Goal: Transaction & Acquisition: Purchase product/service

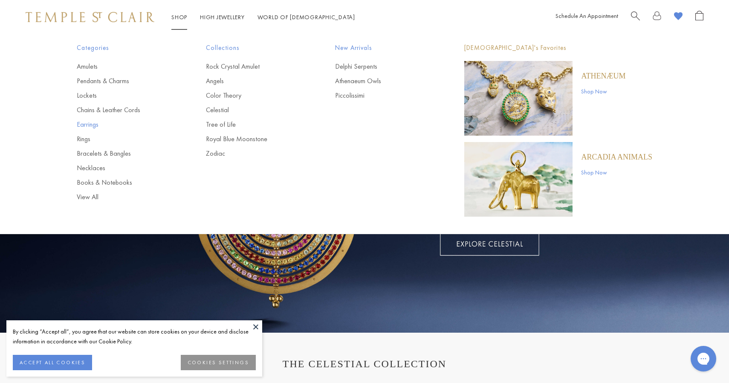
click at [93, 123] on link "Earrings" at bounding box center [124, 124] width 95 height 9
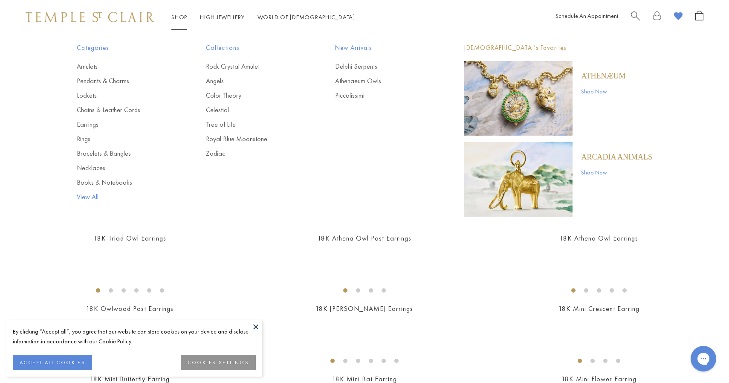
click at [89, 200] on link "View All" at bounding box center [124, 196] width 95 height 9
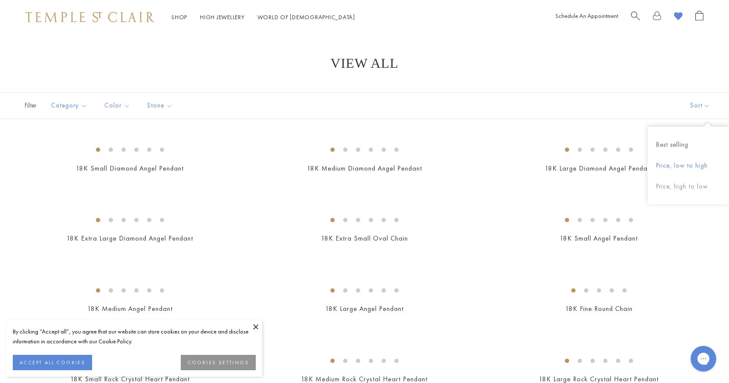
click at [692, 161] on button "Price, low to high" at bounding box center [687, 165] width 81 height 21
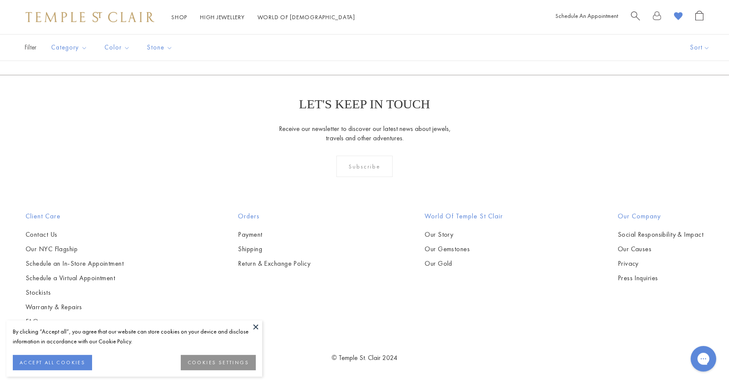
scroll to position [5685, 0]
click at [326, 40] on link "2" at bounding box center [323, 28] width 28 height 23
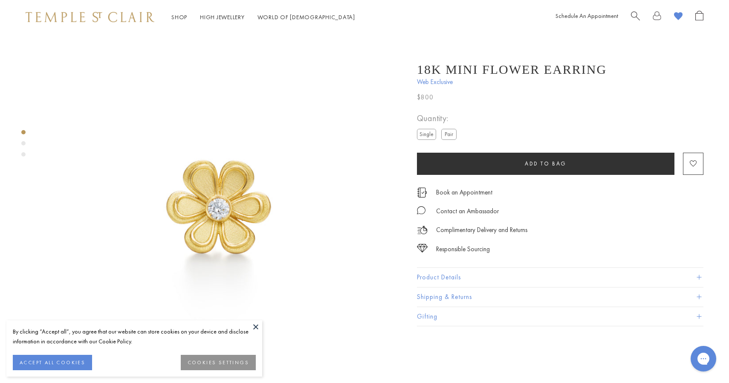
click at [447, 138] on label "Pair" at bounding box center [448, 134] width 15 height 11
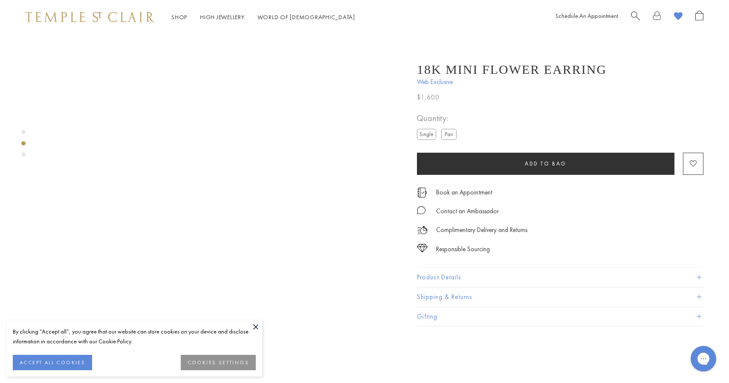
scroll to position [401, 0]
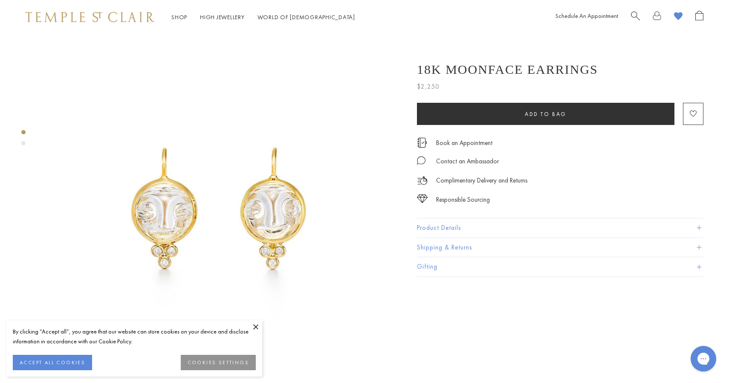
click at [612, 182] on div "Complimentary Delivery and Returns" at bounding box center [560, 176] width 286 height 19
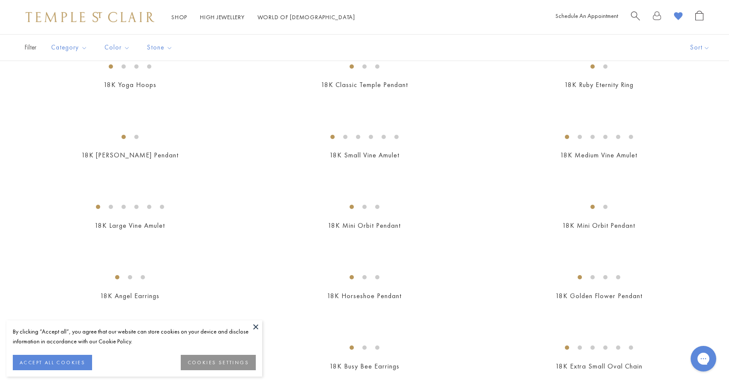
scroll to position [288, 0]
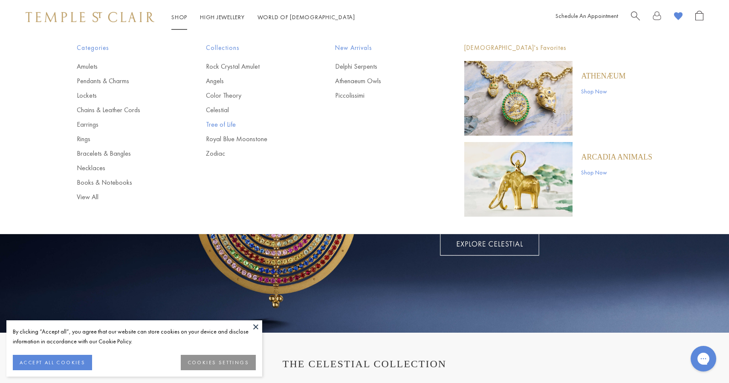
click at [222, 124] on link "Tree of Life" at bounding box center [253, 124] width 95 height 9
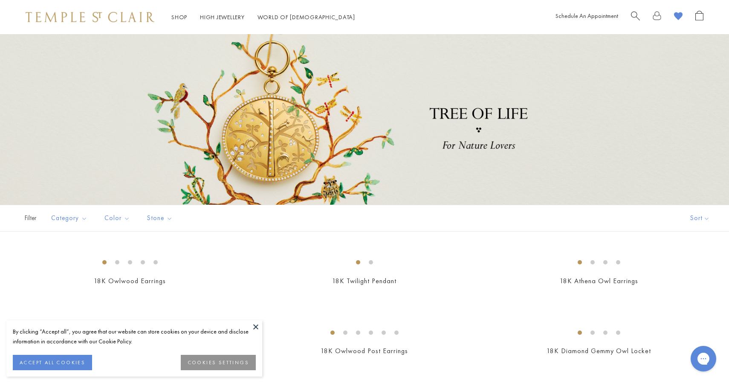
click at [324, 224] on div "Filter Sort Category Amulets Bracelets Chains Earrings Necklaces Pendants Rings…" at bounding box center [364, 218] width 729 height 27
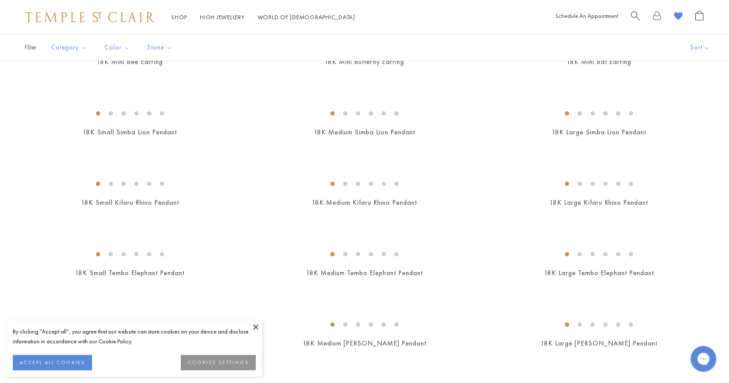
scroll to position [857, 0]
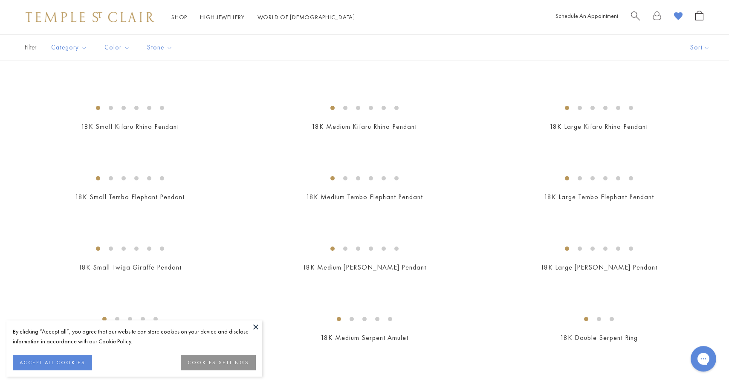
click at [636, 13] on span "Search" at bounding box center [635, 15] width 9 height 9
type input "*"
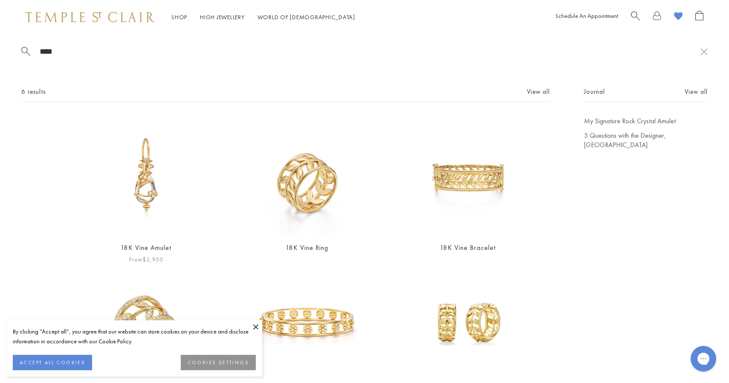
type input "****"
click at [162, 173] on img at bounding box center [146, 175] width 118 height 118
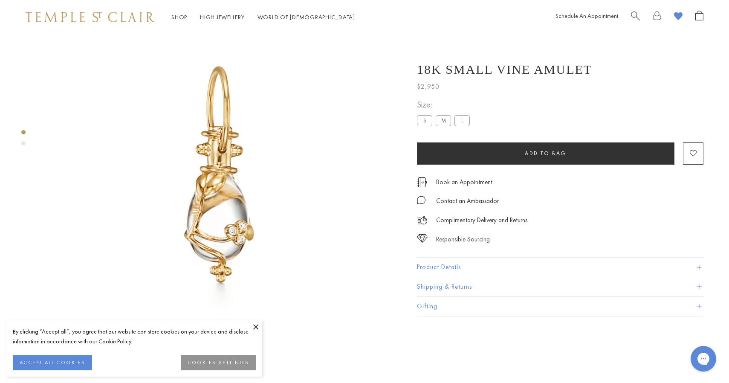
scroll to position [34, 0]
click at [454, 122] on ul "S M L" at bounding box center [445, 121] width 56 height 13
click at [443, 121] on label "M" at bounding box center [442, 120] width 15 height 11
